Goal: Book appointment/travel/reservation

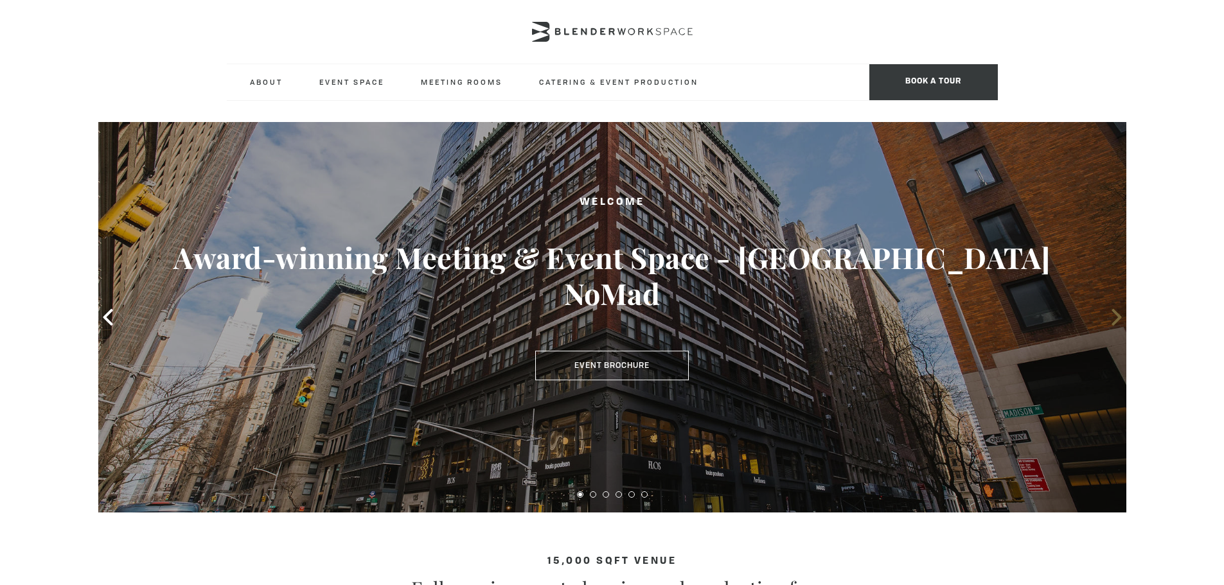
click at [1117, 317] on icon at bounding box center [1117, 317] width 17 height 17
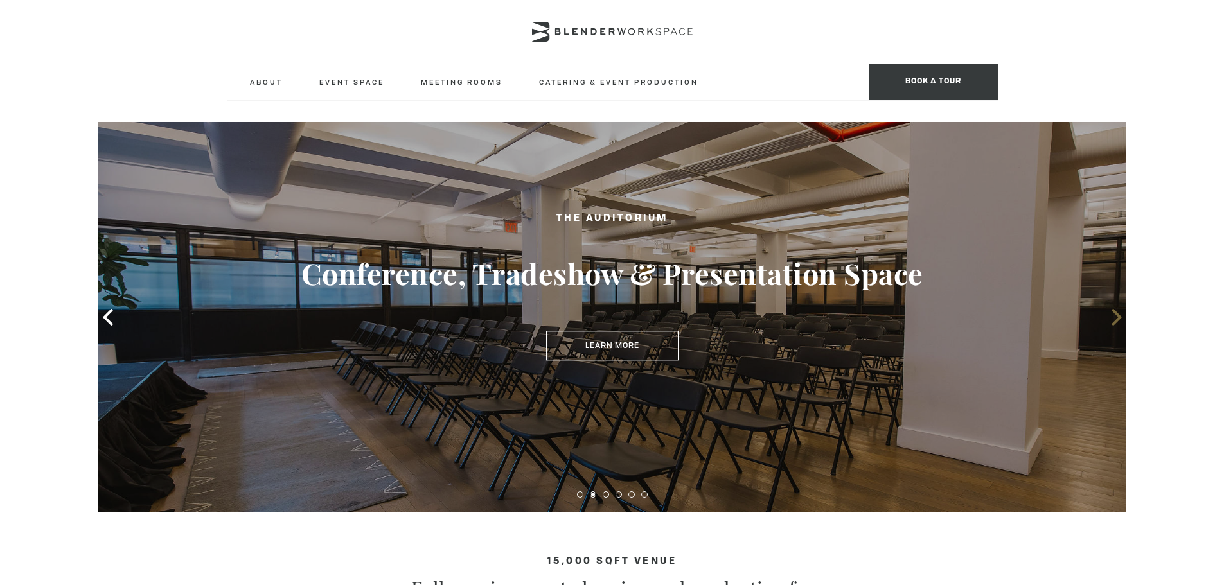
click at [1115, 319] on icon at bounding box center [1117, 317] width 17 height 17
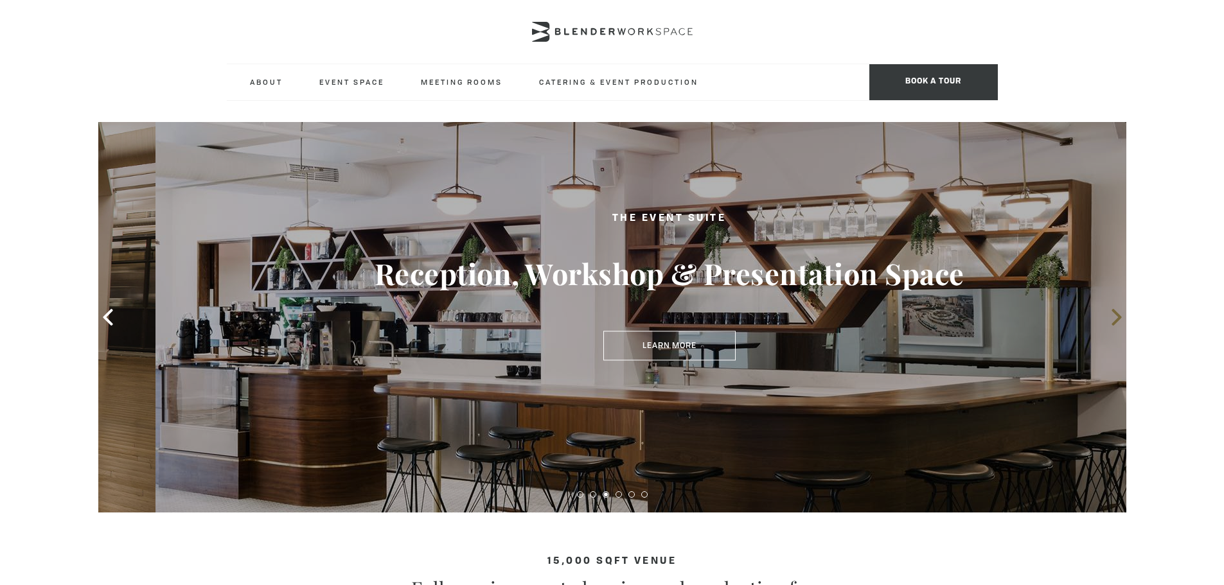
click at [1115, 319] on icon at bounding box center [1117, 317] width 17 height 17
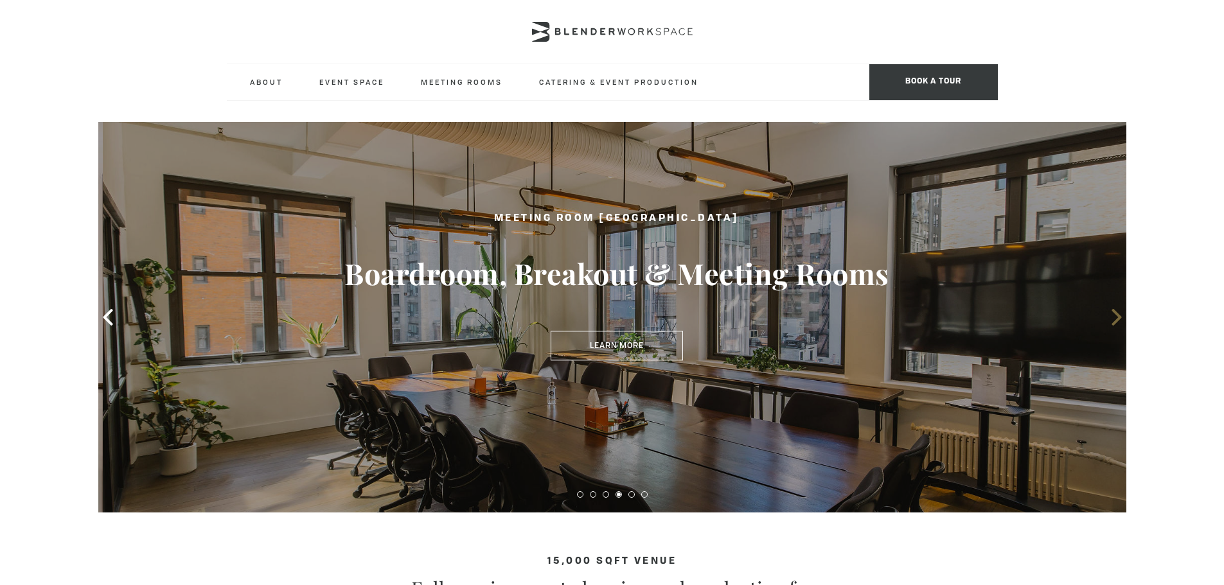
click at [1114, 319] on icon at bounding box center [1117, 317] width 17 height 17
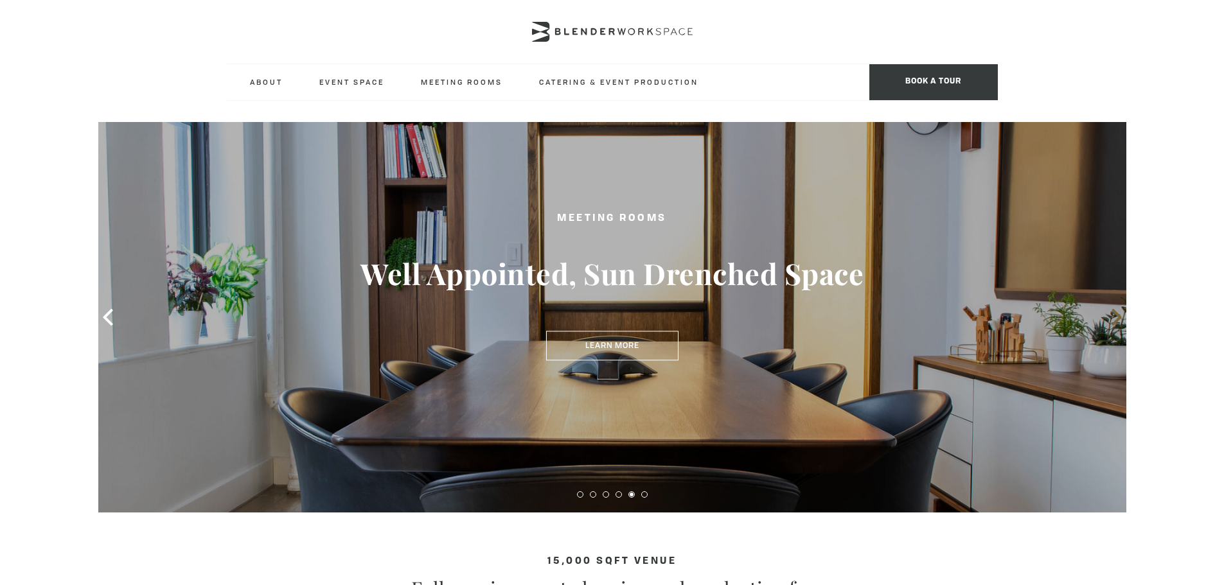
click at [1112, 323] on icon at bounding box center [1117, 317] width 17 height 17
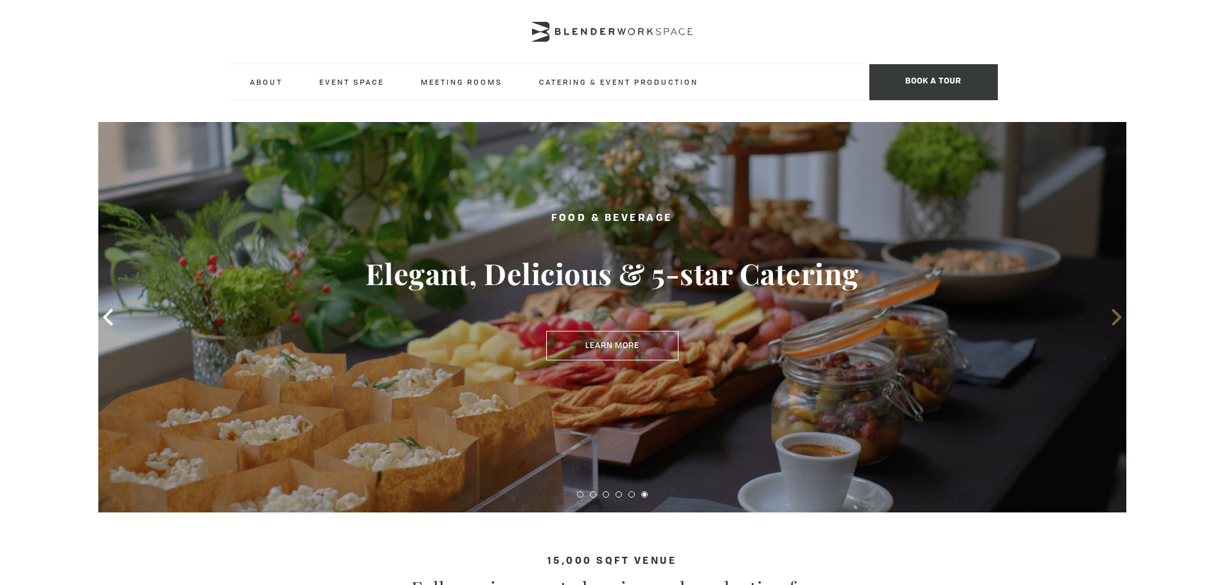
click at [1112, 323] on icon at bounding box center [1117, 317] width 10 height 17
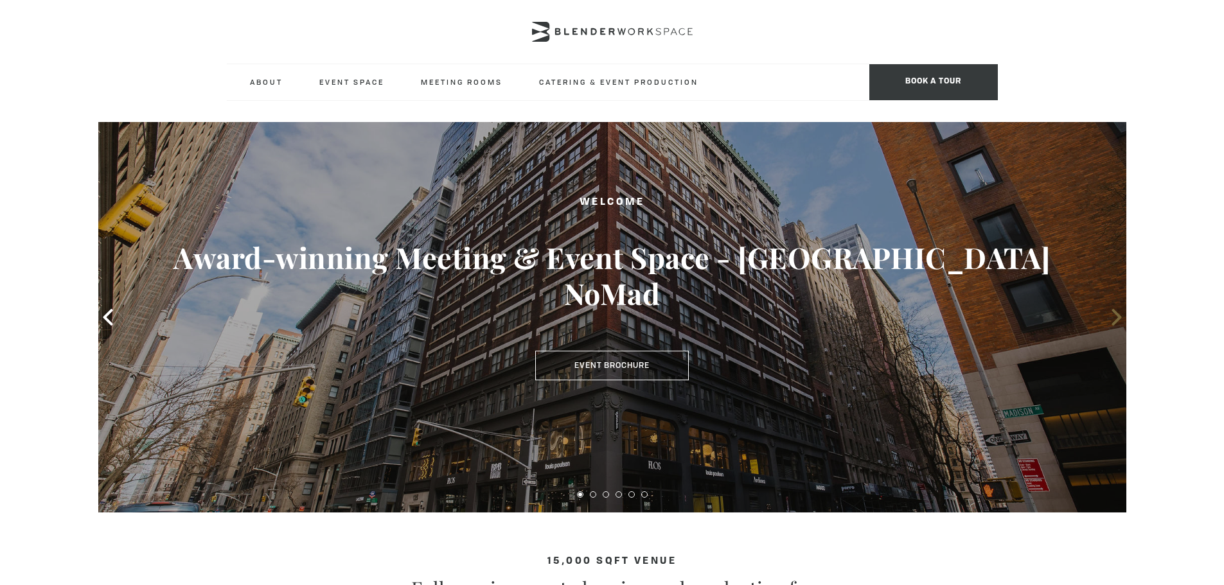
click at [1112, 323] on icon at bounding box center [1117, 317] width 10 height 17
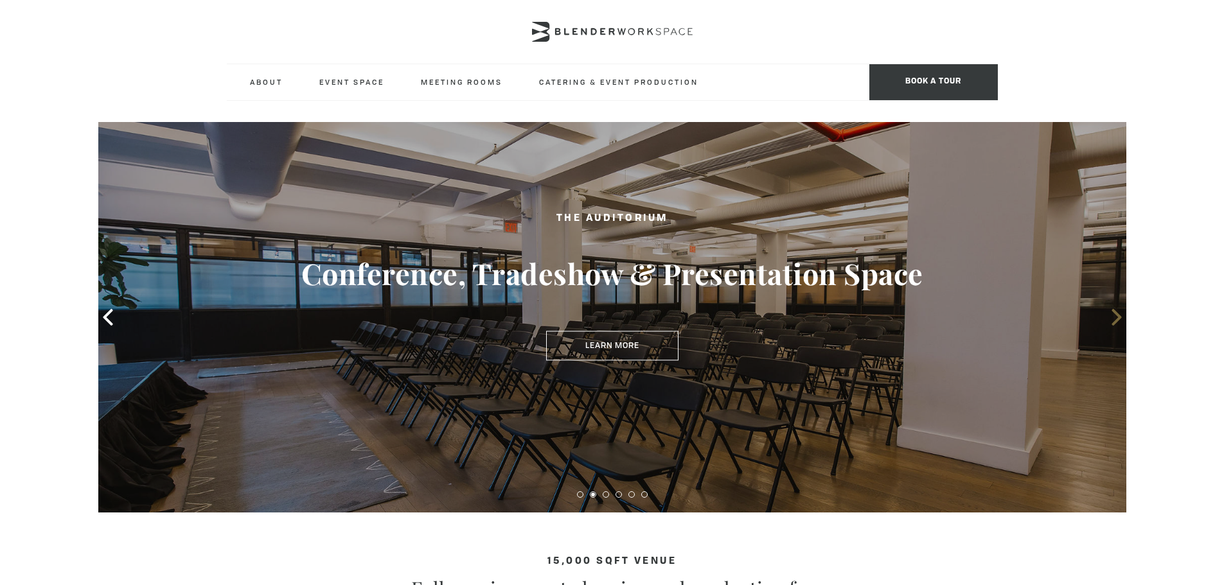
click at [1112, 323] on icon at bounding box center [1117, 317] width 10 height 17
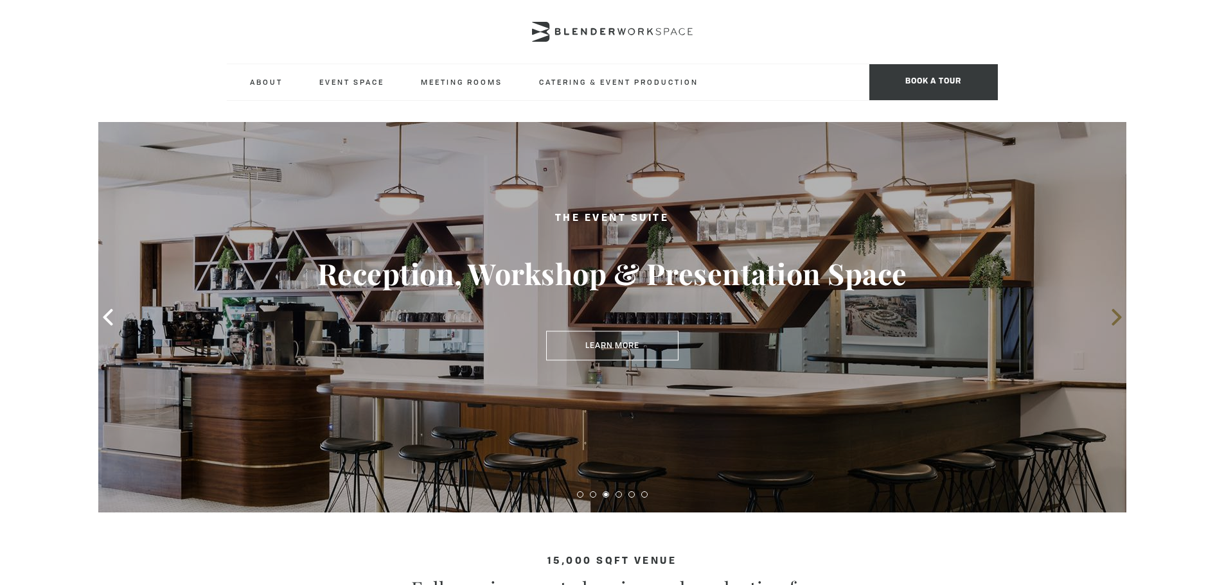
click at [1112, 323] on icon at bounding box center [1117, 317] width 10 height 17
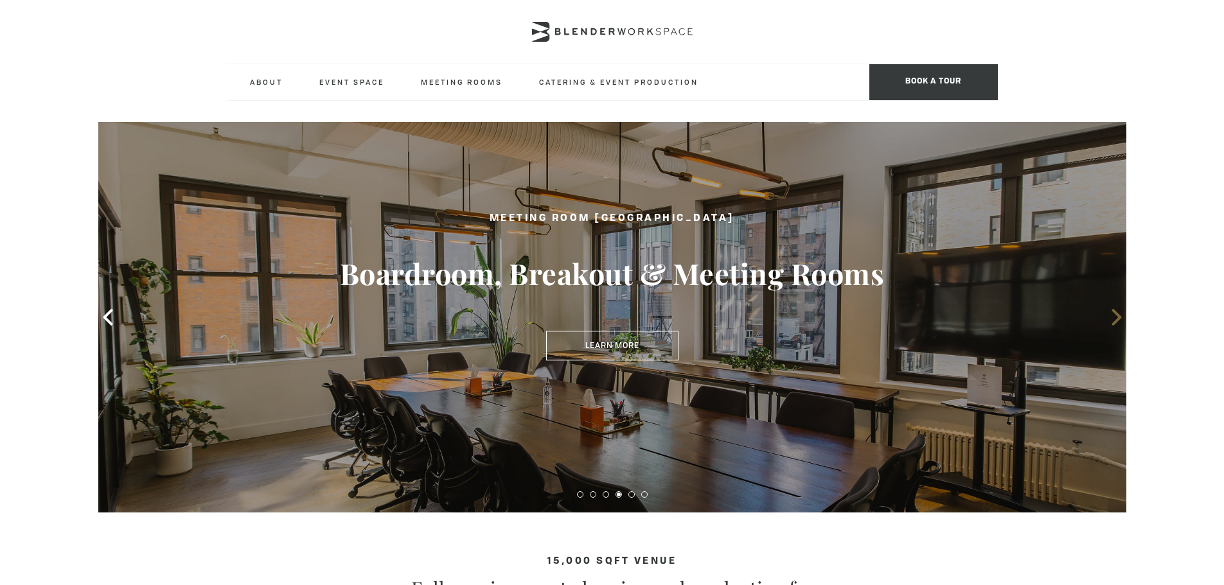
click at [1112, 323] on icon at bounding box center [1117, 317] width 10 height 17
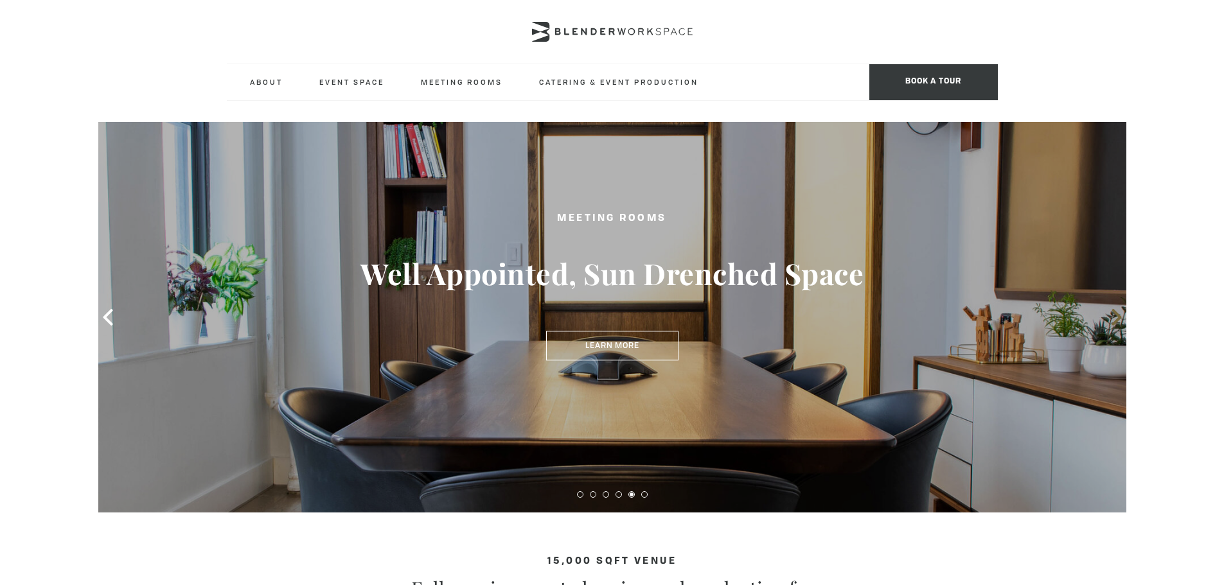
click at [1112, 325] on icon at bounding box center [1117, 317] width 10 height 17
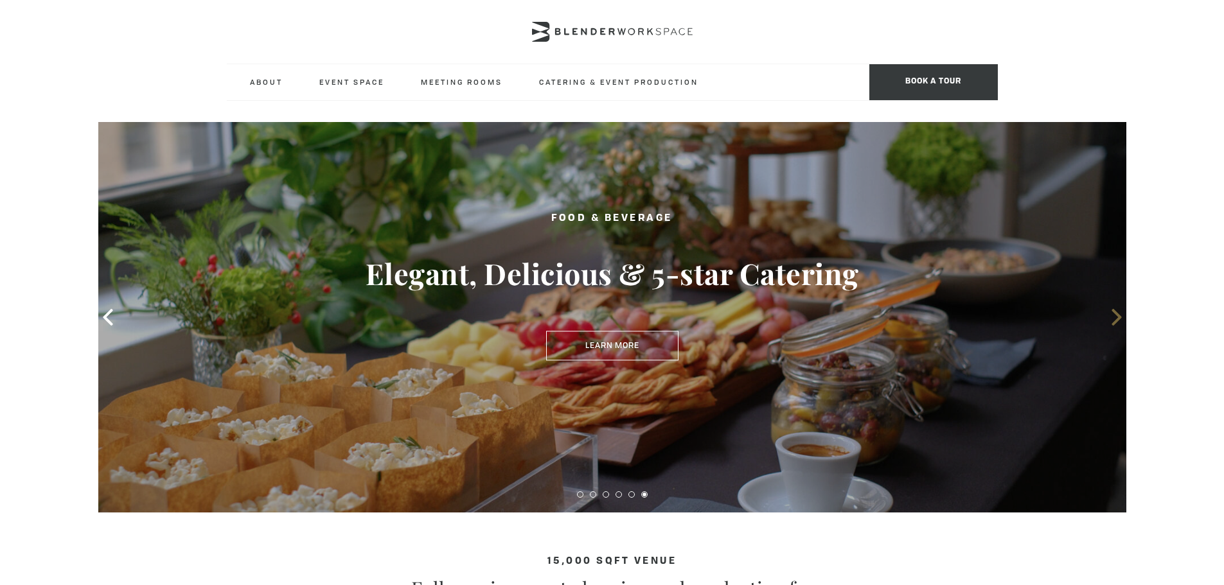
click at [1112, 325] on icon at bounding box center [1117, 317] width 10 height 17
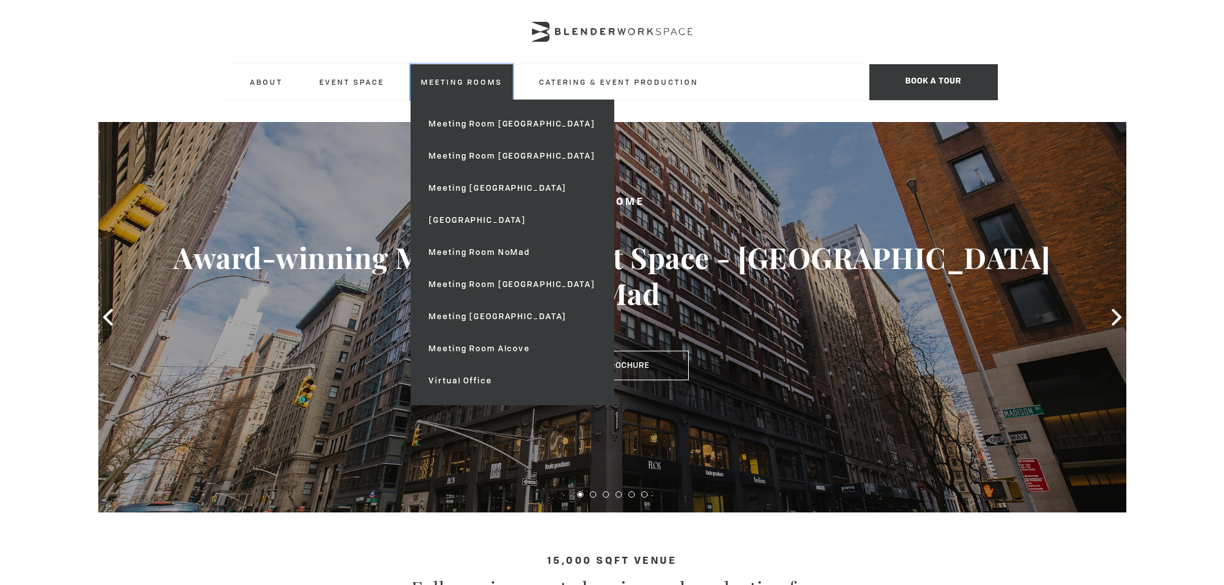
click at [459, 92] on link "Meeting Rooms" at bounding box center [462, 81] width 102 height 35
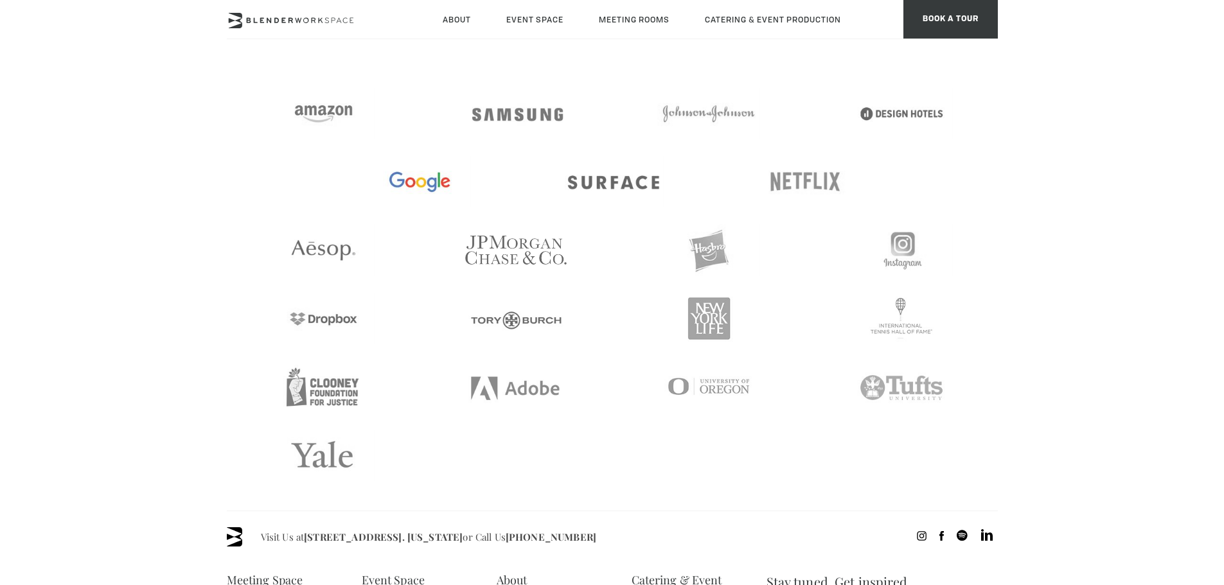
scroll to position [2442, 0]
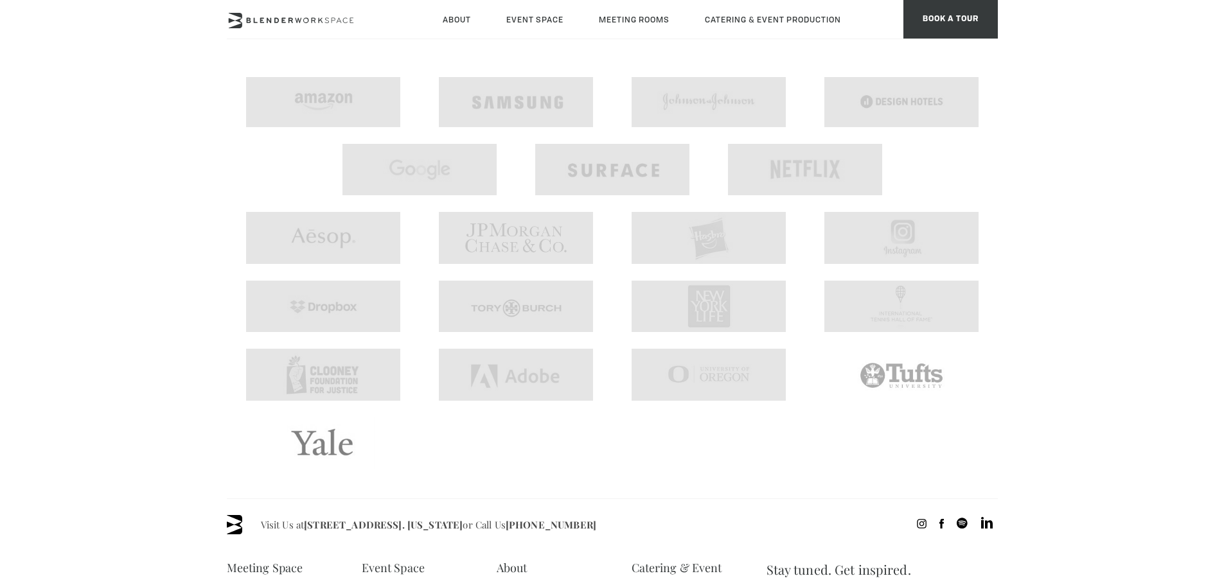
drag, startPoint x: 654, startPoint y: 495, endPoint x: 65, endPoint y: 135, distance: 690.5
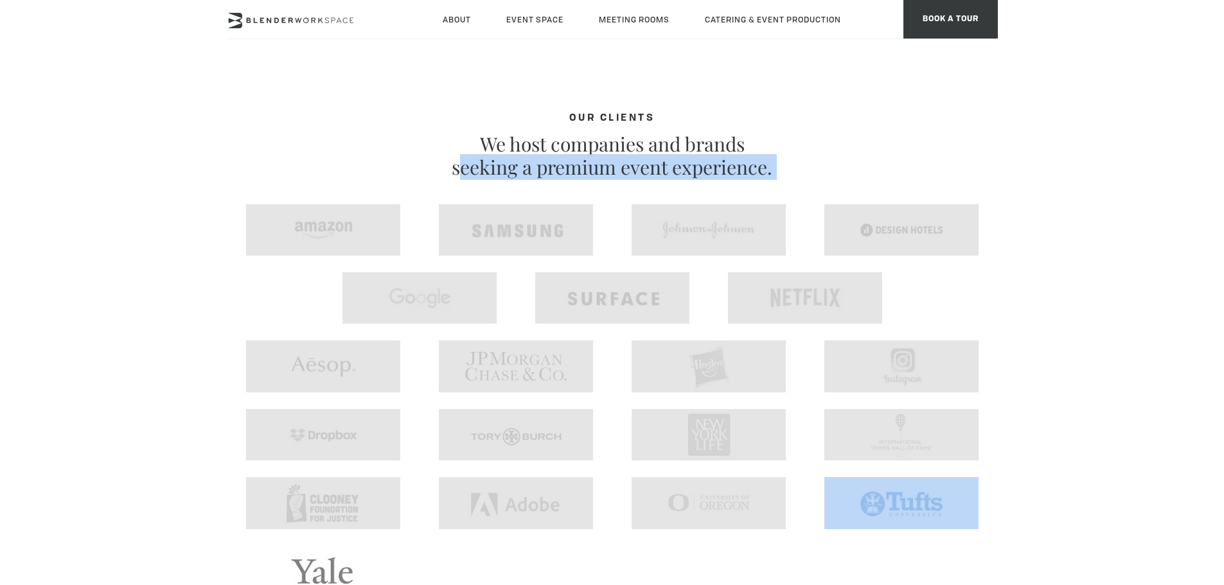
drag, startPoint x: 77, startPoint y: 184, endPoint x: 954, endPoint y: 507, distance: 934.9
